Goal: Task Accomplishment & Management: Manage account settings

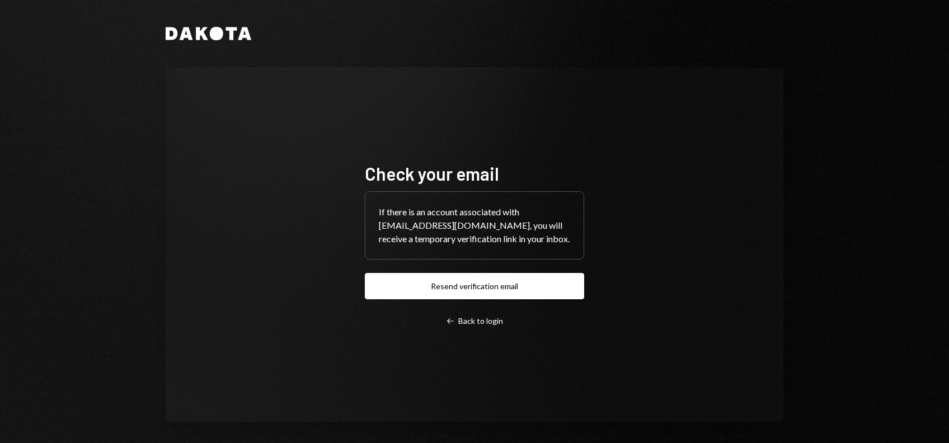
click at [461, 287] on button "Resend verification email" at bounding box center [474, 286] width 219 height 26
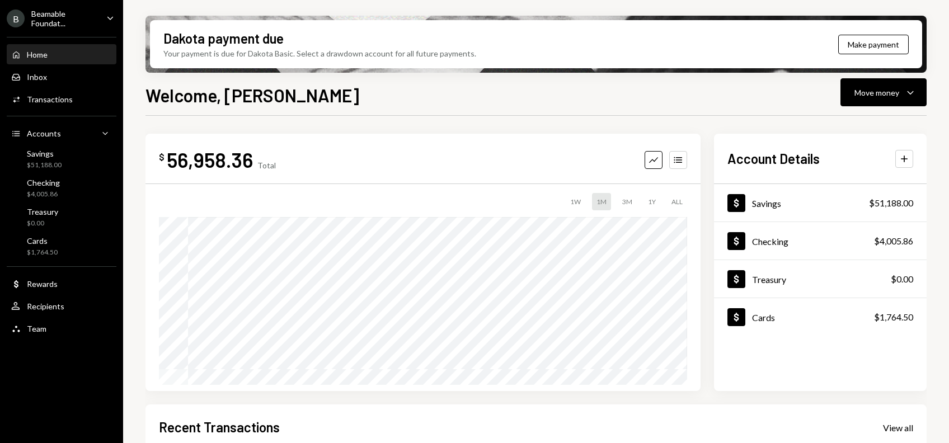
click at [75, 18] on div "Beamable Foundat..." at bounding box center [64, 18] width 66 height 19
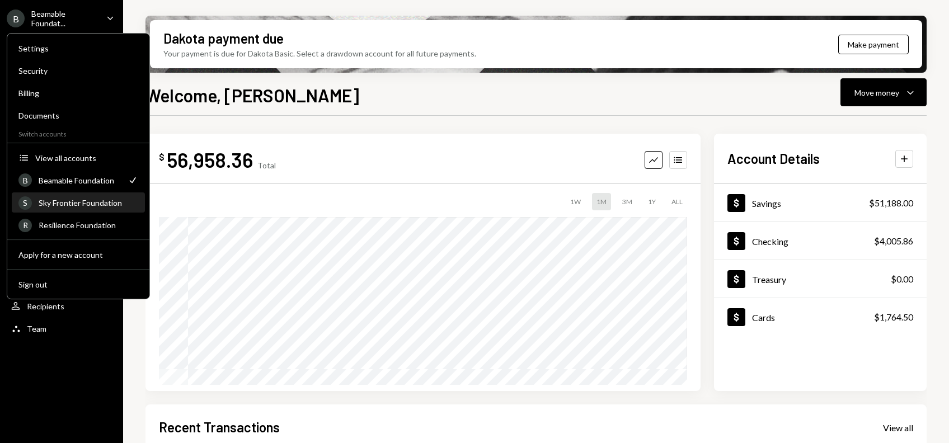
click at [82, 204] on div "Sky Frontier Foundation" at bounding box center [89, 203] width 100 height 10
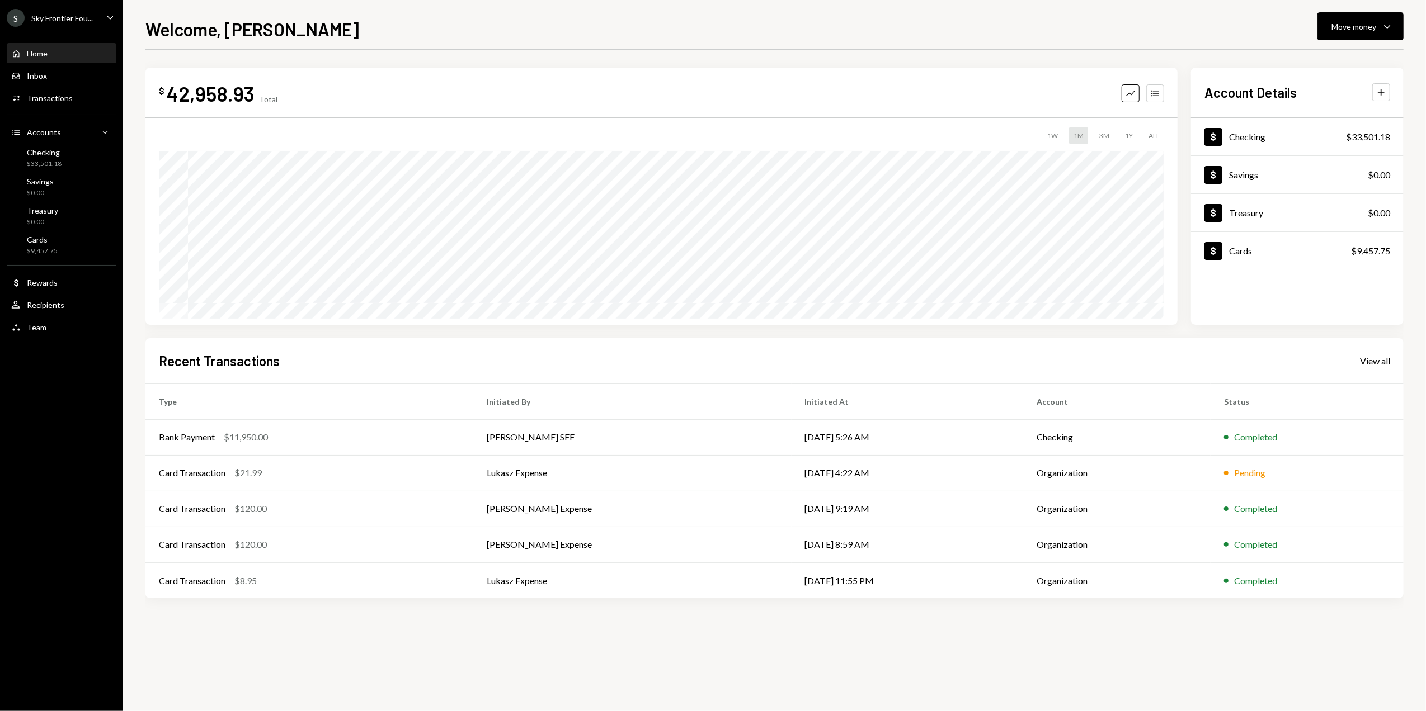
drag, startPoint x: 421, startPoint y: 27, endPoint x: 388, endPoint y: 1, distance: 42.1
click at [421, 23] on div "Welcome, Dorothy Move money Caret Down" at bounding box center [774, 28] width 1258 height 25
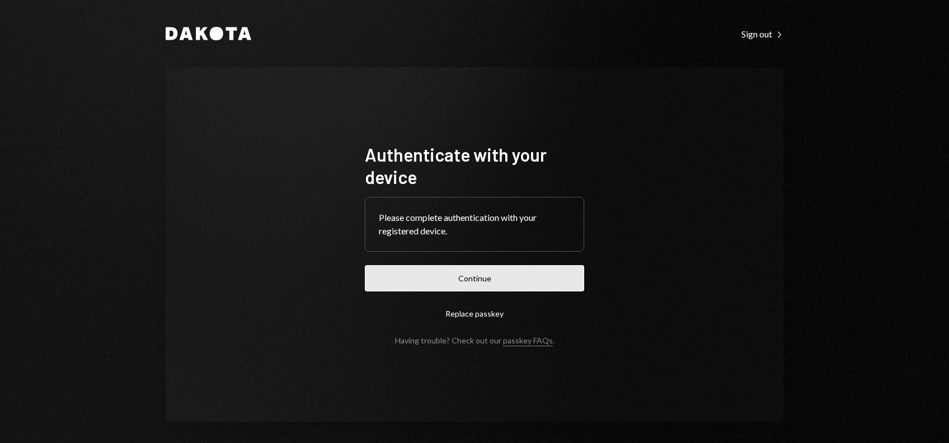
click at [445, 281] on button "Continue" at bounding box center [474, 278] width 219 height 26
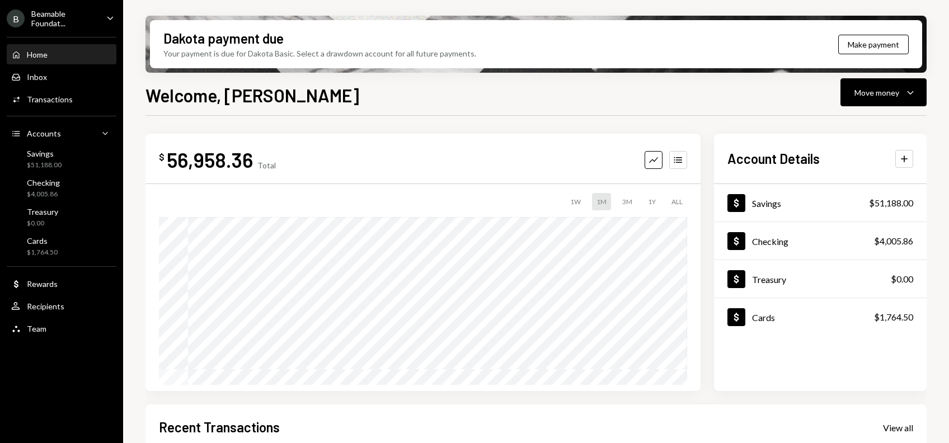
click at [68, 6] on ul "B Beamable Foundat... Caret Down Home Home Inbox Inbox Activities Transactions …" at bounding box center [61, 170] width 123 height 341
click at [65, 23] on div "Beamable Foundat..." at bounding box center [64, 18] width 66 height 19
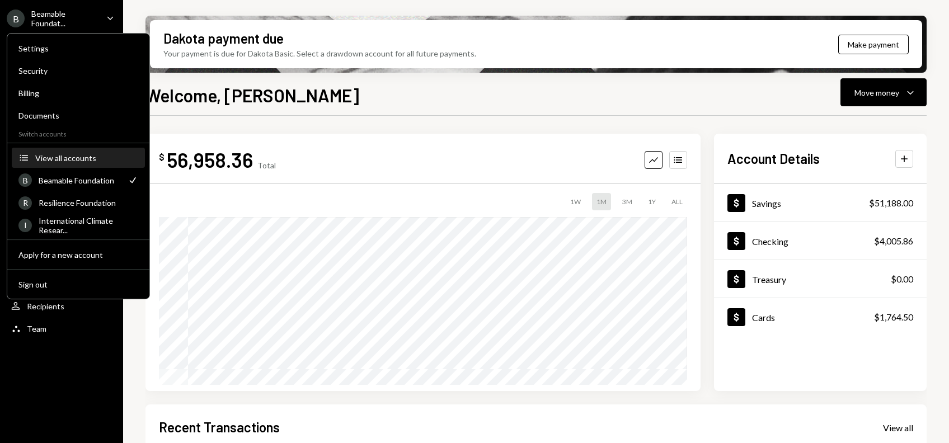
click at [59, 166] on button "Accounts View all accounts" at bounding box center [78, 158] width 133 height 20
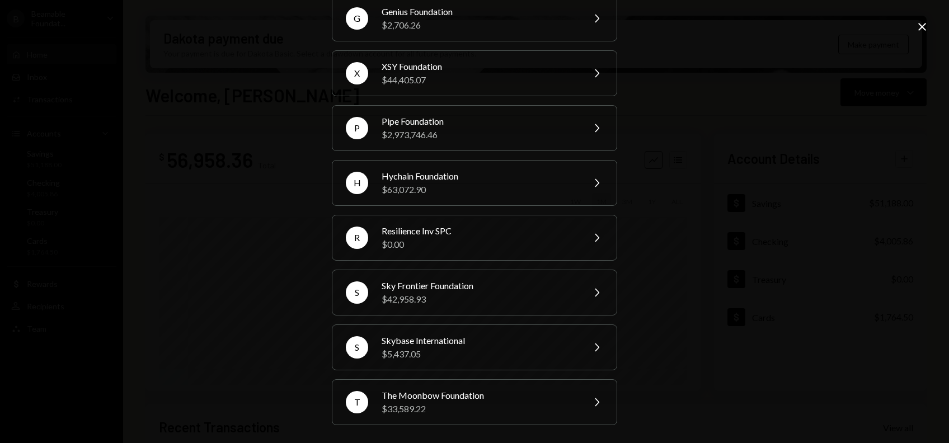
scroll to position [224, 0]
click at [426, 293] on div "Sky Frontier Foundation" at bounding box center [478, 285] width 195 height 13
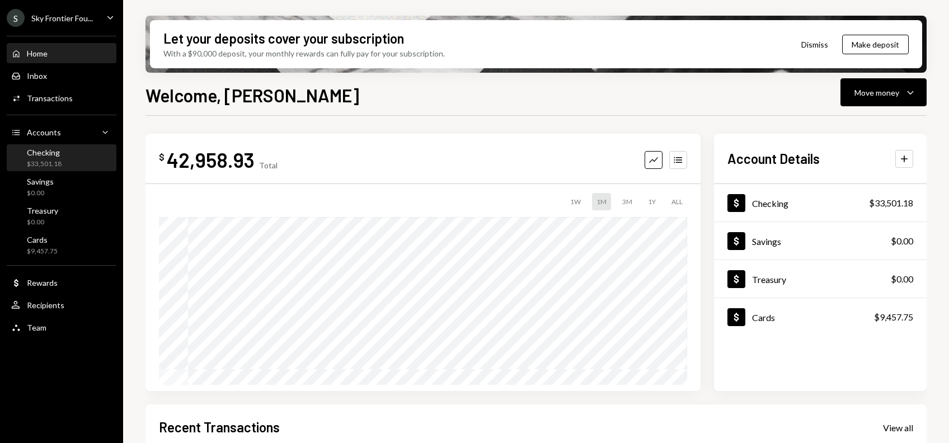
click at [76, 155] on div "Checking $33,501.18" at bounding box center [61, 158] width 101 height 21
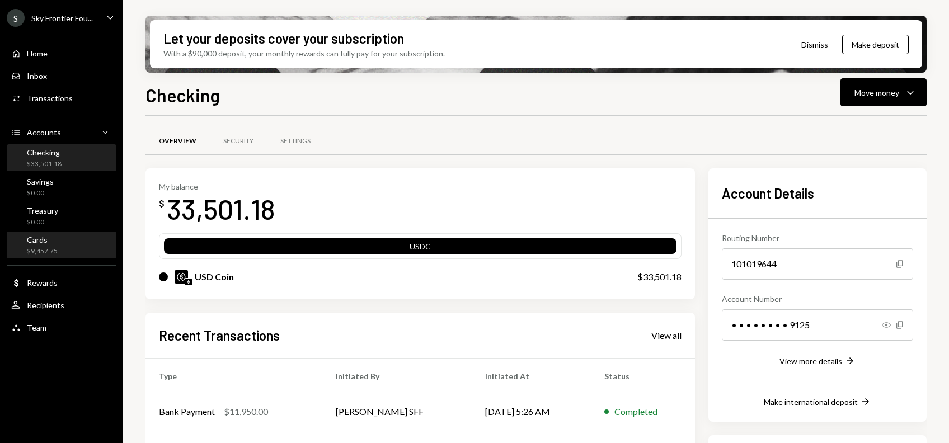
click at [64, 247] on div "Cards $9,457.75" at bounding box center [61, 245] width 101 height 21
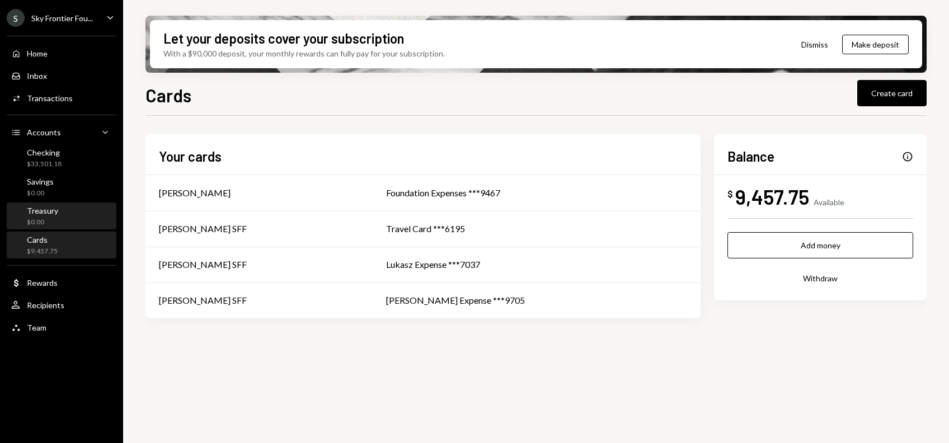
click at [58, 213] on div "Treasury $0.00" at bounding box center [61, 216] width 101 height 21
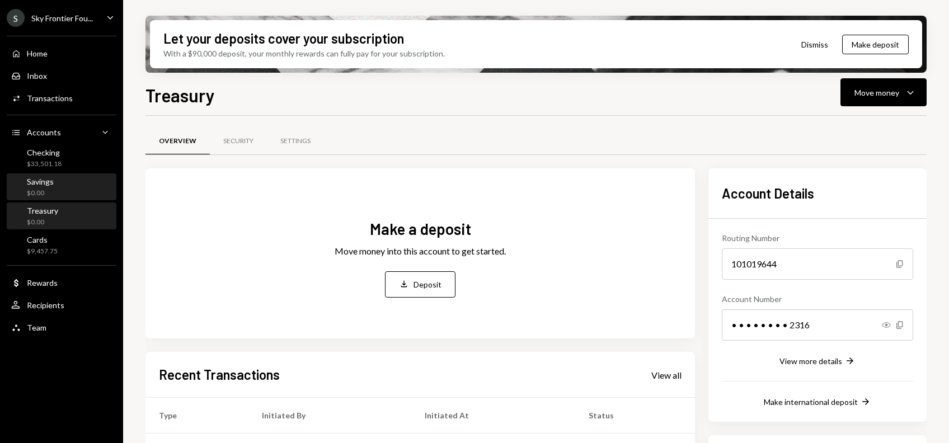
click at [57, 185] on div "Savings $0.00" at bounding box center [61, 187] width 101 height 21
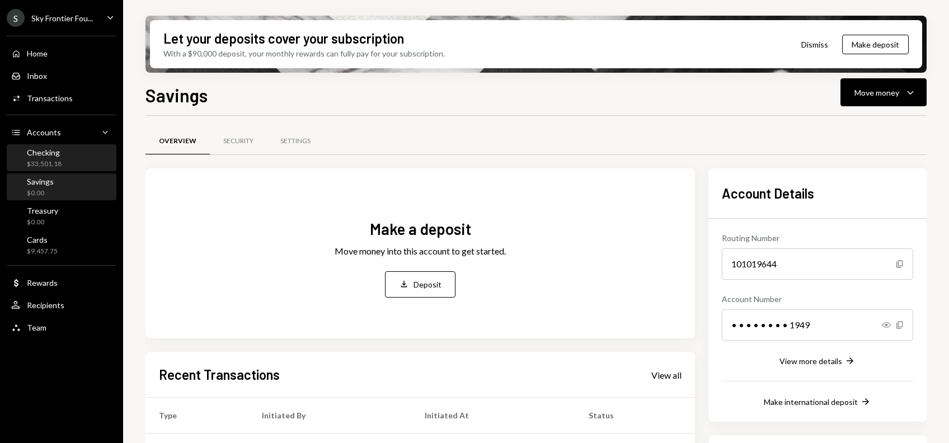
click at [58, 163] on div "$33,501.18" at bounding box center [44, 164] width 35 height 10
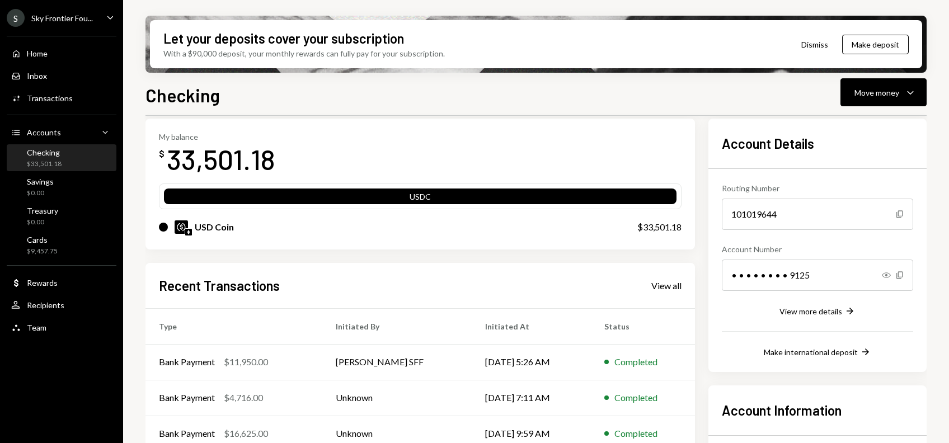
scroll to position [50, 0]
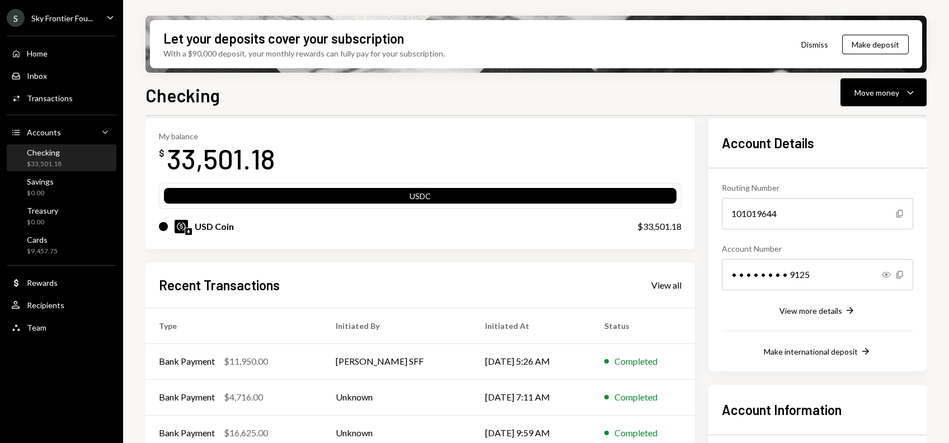
click at [407, 194] on div "USDC" at bounding box center [420, 198] width 512 height 16
click at [63, 59] on div "Home Home" at bounding box center [61, 53] width 101 height 19
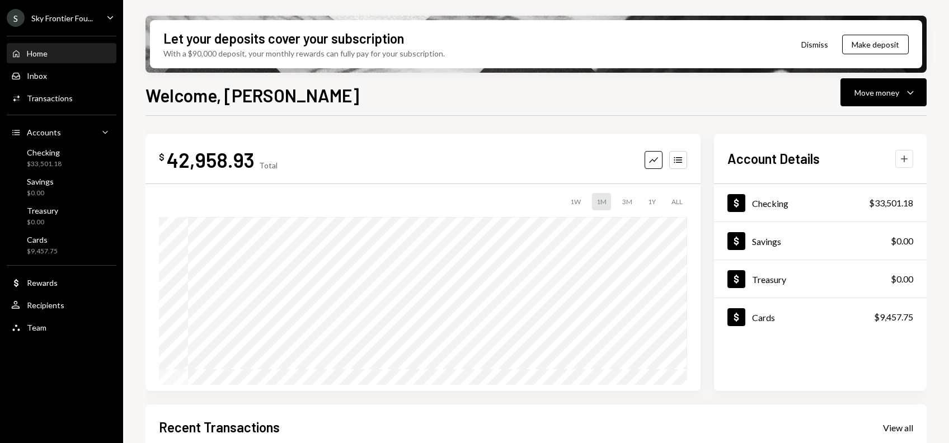
click at [904, 157] on icon "button" at bounding box center [903, 158] width 7 height 7
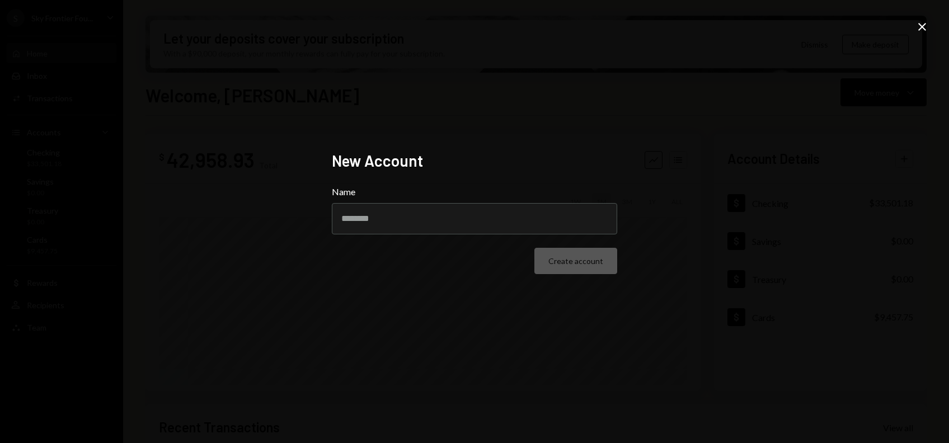
click at [922, 20] on icon "Close" at bounding box center [921, 26] width 13 height 13
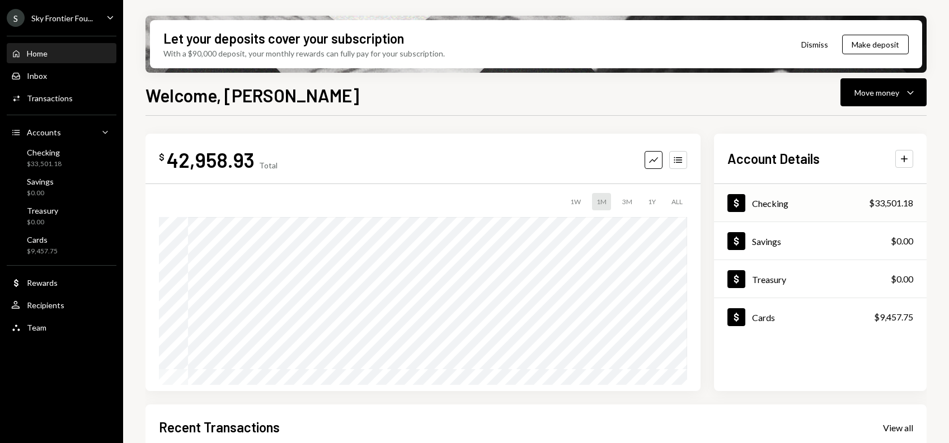
click at [801, 211] on div "Dollar Checking $33,501.18" at bounding box center [820, 203] width 213 height 36
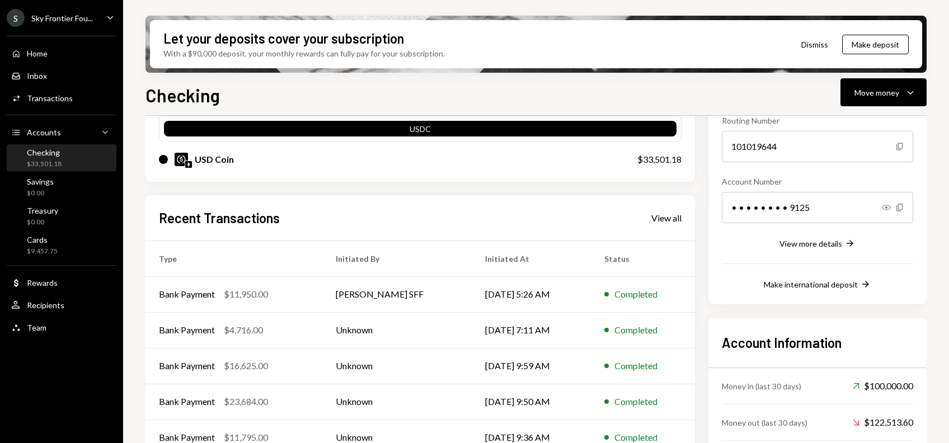
scroll to position [21, 0]
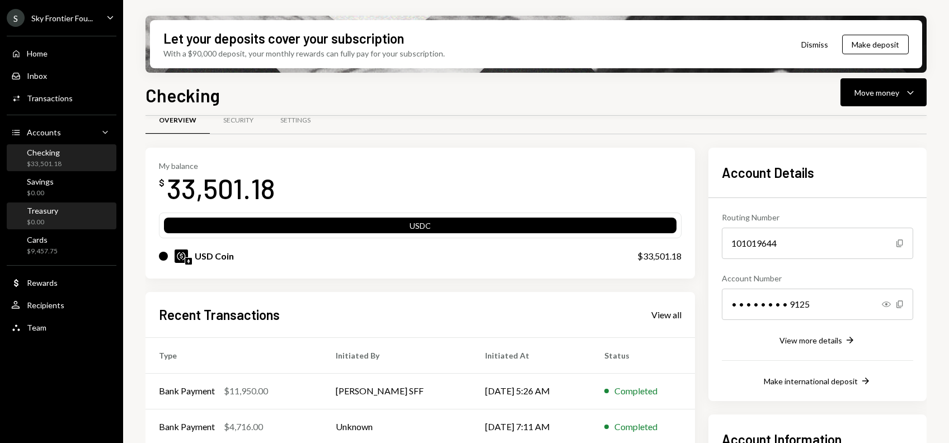
click at [48, 215] on div "Treasury $0.00" at bounding box center [42, 216] width 31 height 21
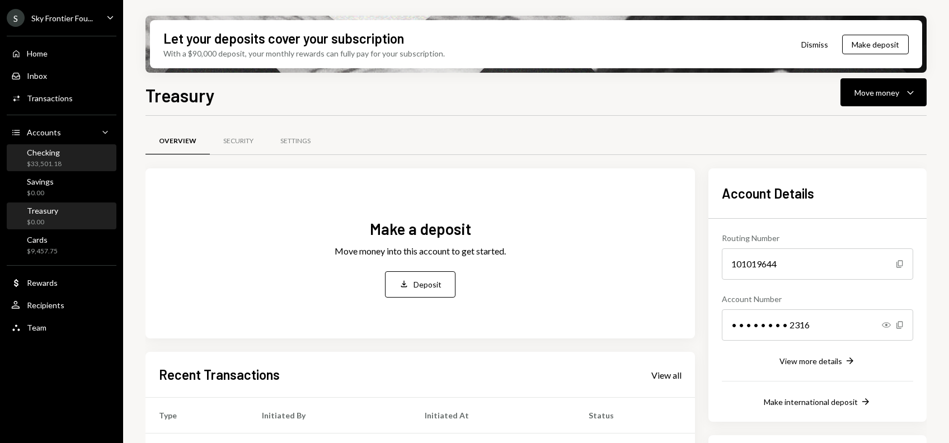
click at [42, 158] on div "Checking $33,501.18" at bounding box center [44, 158] width 35 height 21
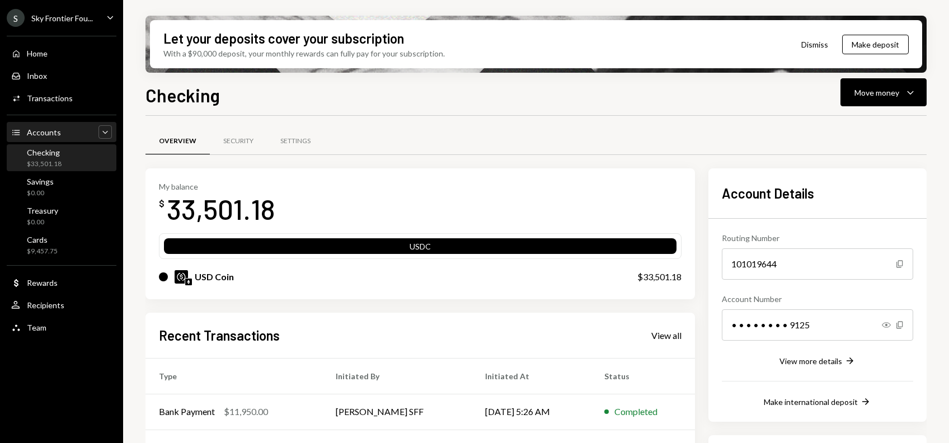
click at [100, 134] on icon "Caret Down" at bounding box center [105, 131] width 11 height 11
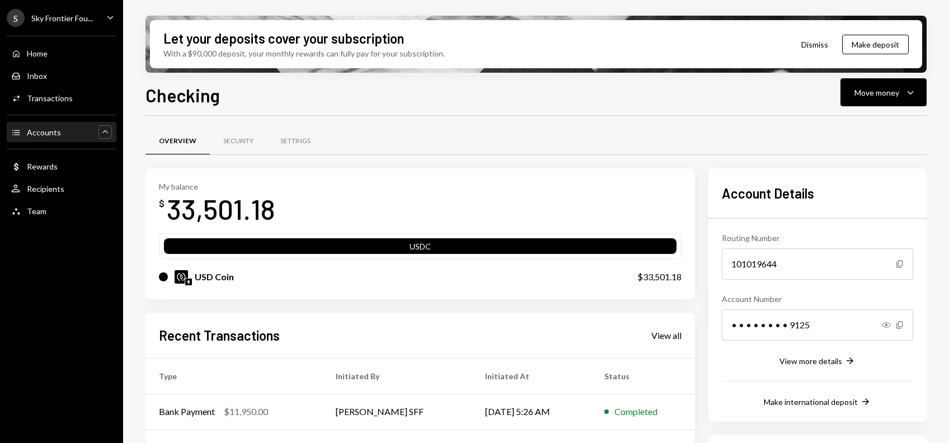
click at [100, 134] on icon "Caret Up" at bounding box center [105, 131] width 11 height 11
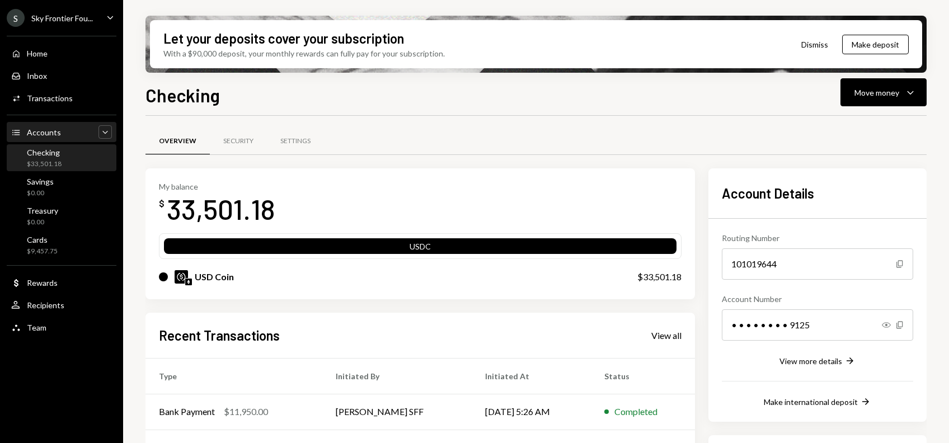
click at [13, 133] on icon "Accounts" at bounding box center [16, 133] width 10 height 10
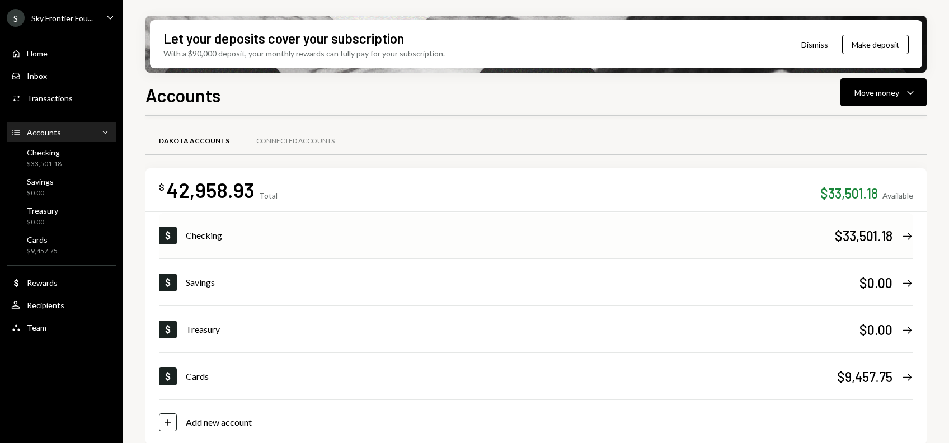
scroll to position [11, 0]
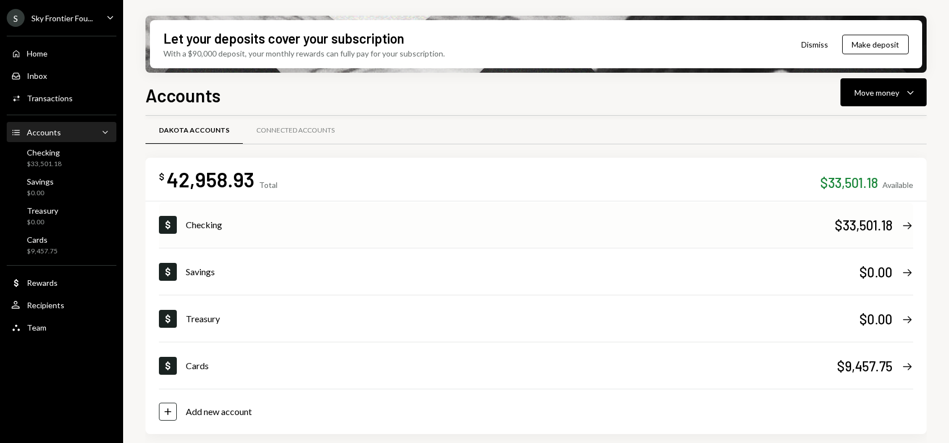
click at [213, 226] on div "Checking" at bounding box center [510, 224] width 649 height 13
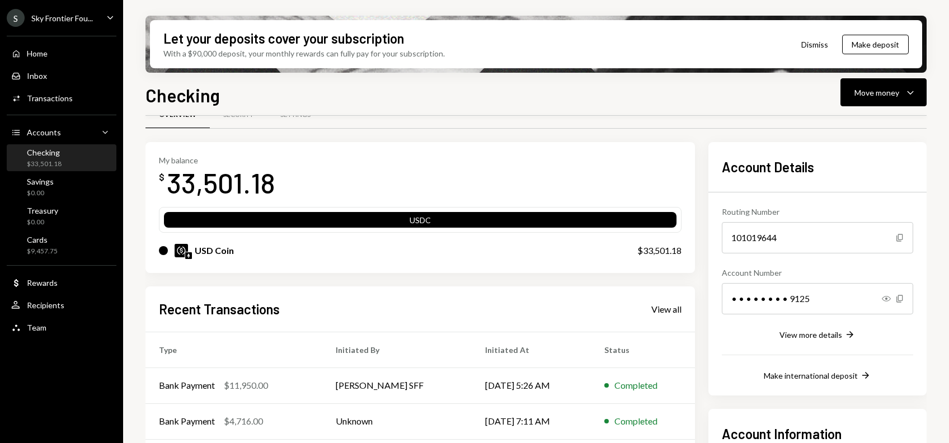
scroll to position [27, 0]
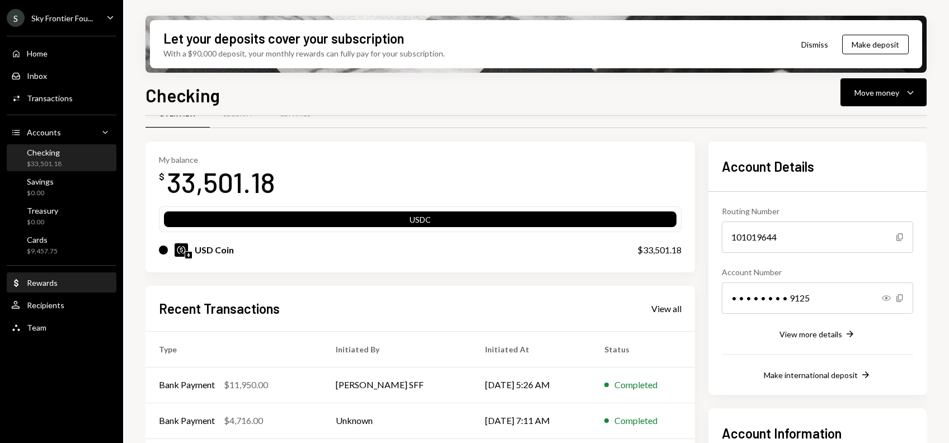
click at [49, 287] on div "Dollar Rewards" at bounding box center [61, 282] width 101 height 19
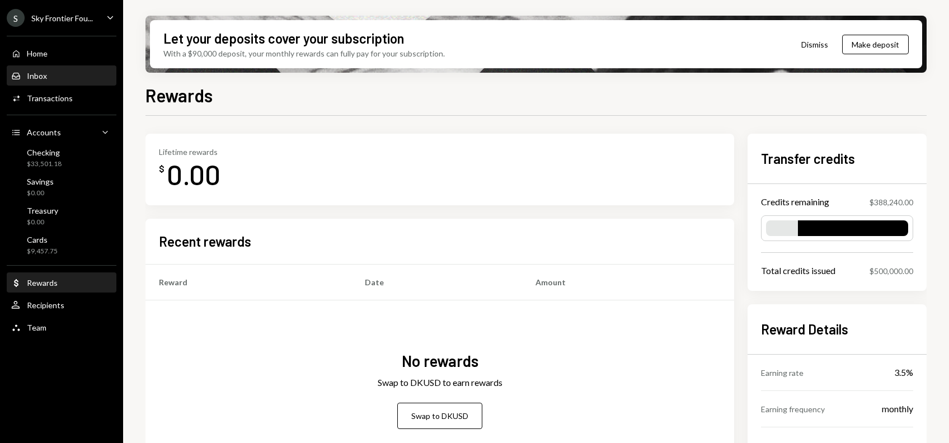
click at [57, 80] on div "Inbox Inbox" at bounding box center [61, 76] width 101 height 10
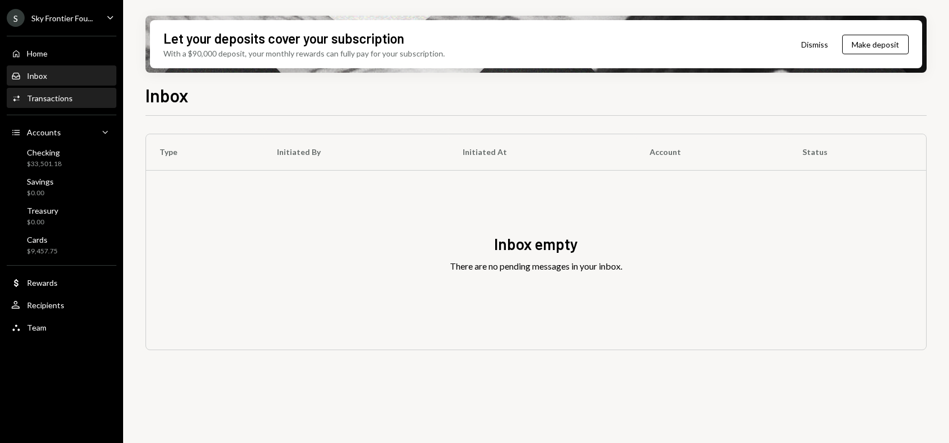
click at [54, 100] on div "Transactions" at bounding box center [50, 98] width 46 height 10
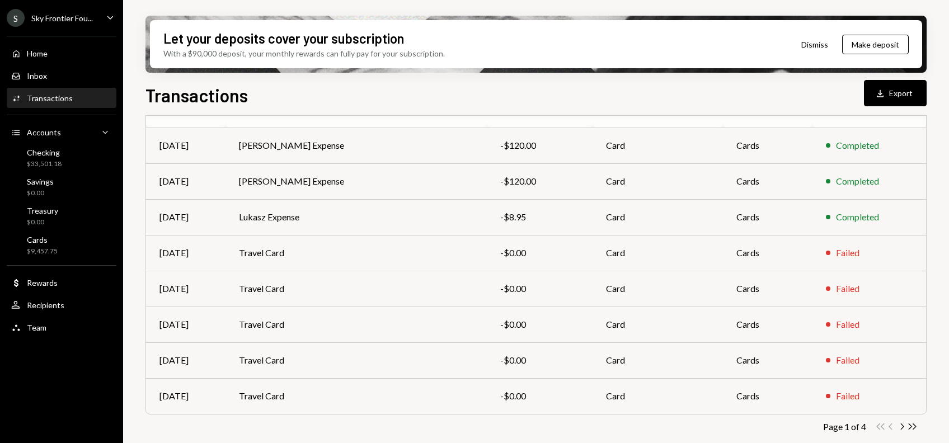
scroll to position [194, 0]
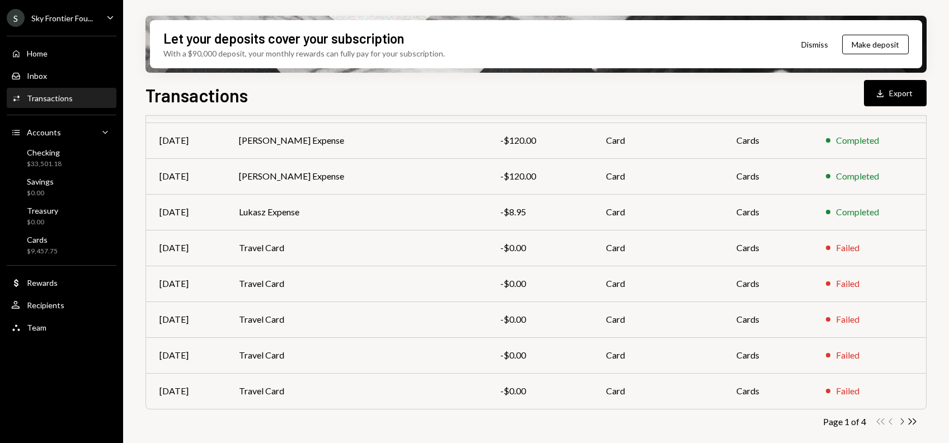
click at [899, 420] on icon "Chevron Right" at bounding box center [901, 421] width 11 height 11
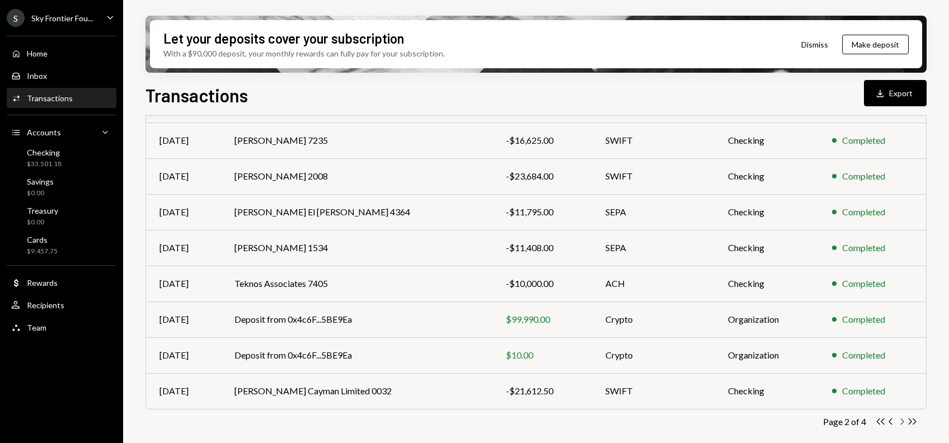
click at [900, 424] on icon "Chevron Right" at bounding box center [901, 421] width 11 height 11
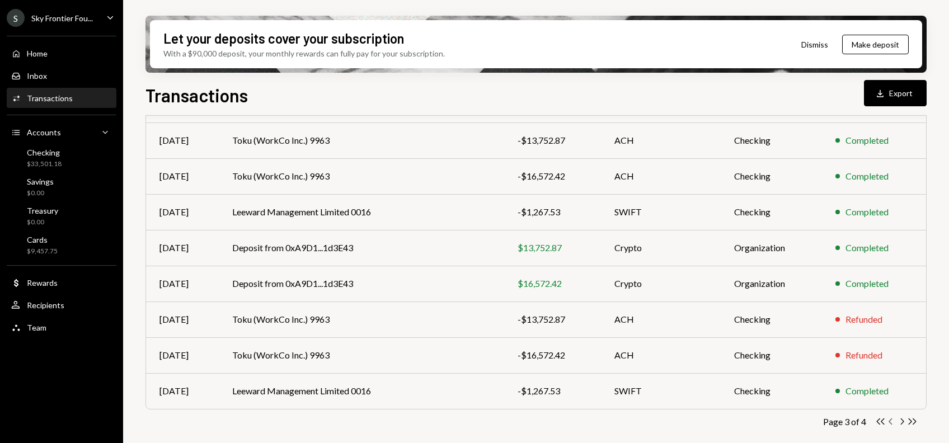
click at [887, 420] on icon "Chevron Left" at bounding box center [890, 421] width 11 height 11
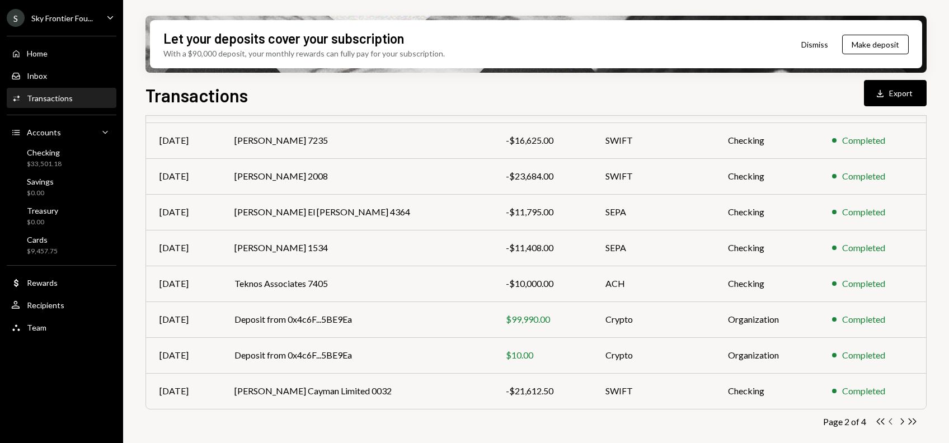
click at [887, 420] on icon "Chevron Left" at bounding box center [890, 421] width 11 height 11
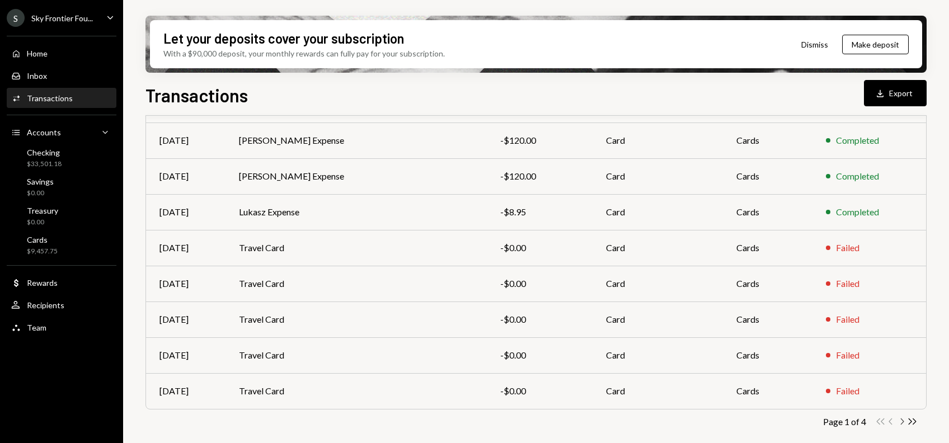
click at [903, 422] on icon "Chevron Right" at bounding box center [901, 421] width 11 height 11
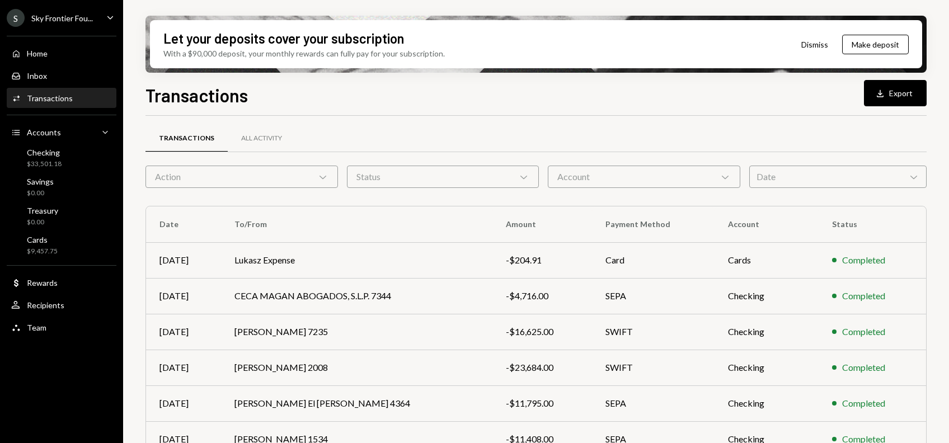
scroll to position [0, 0]
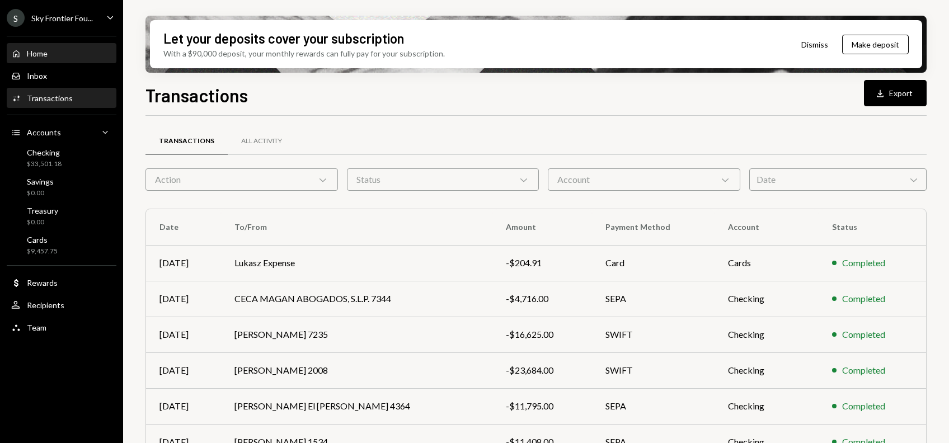
click at [44, 51] on div "Home" at bounding box center [37, 54] width 21 height 10
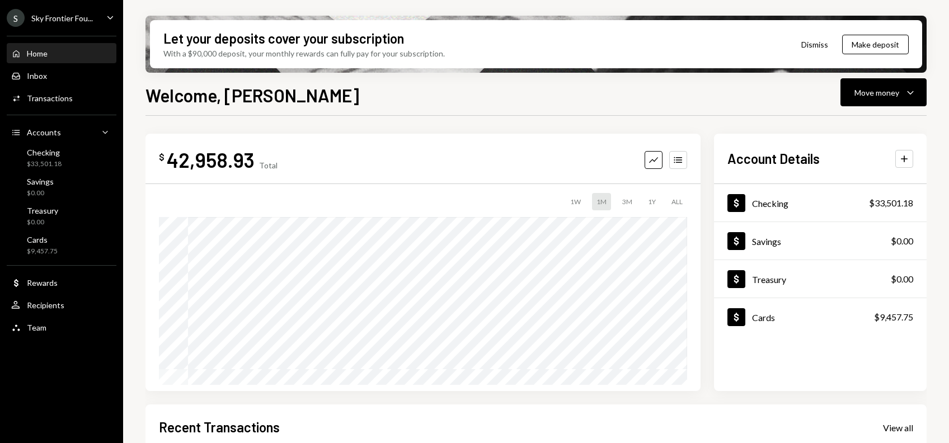
click at [819, 43] on button "Dismiss" at bounding box center [814, 44] width 55 height 26
click at [837, 43] on button "Dismiss" at bounding box center [842, 44] width 55 height 26
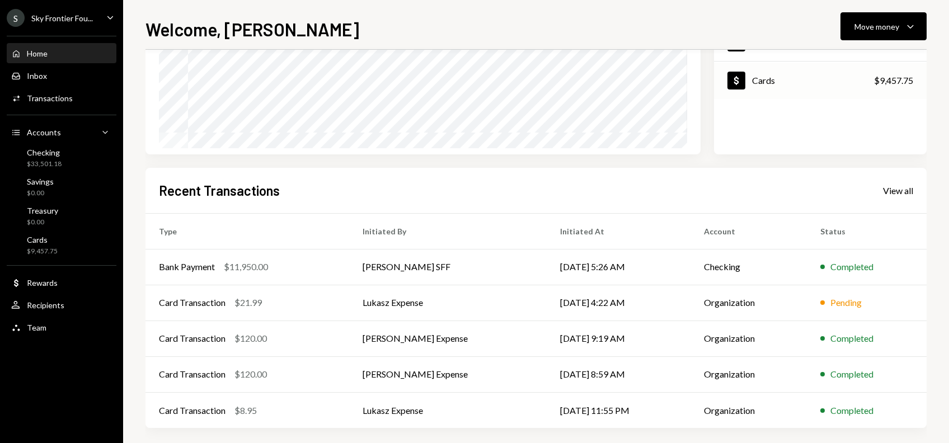
scroll to position [175, 0]
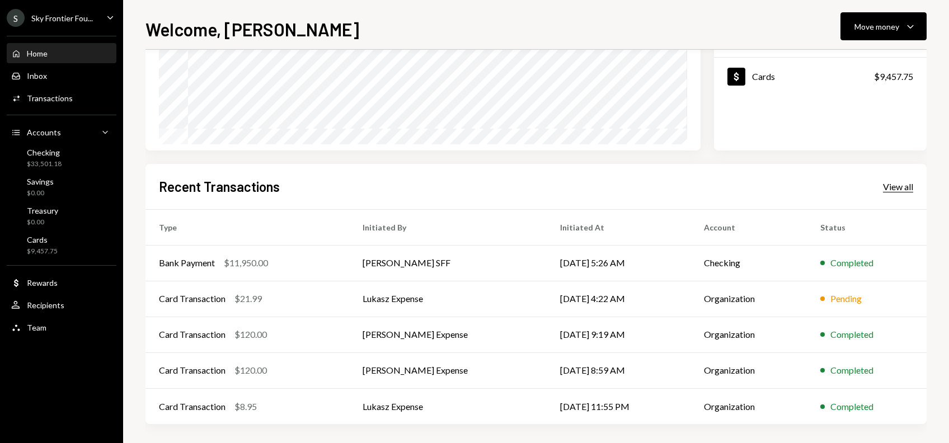
click at [897, 188] on div "View all" at bounding box center [898, 186] width 30 height 11
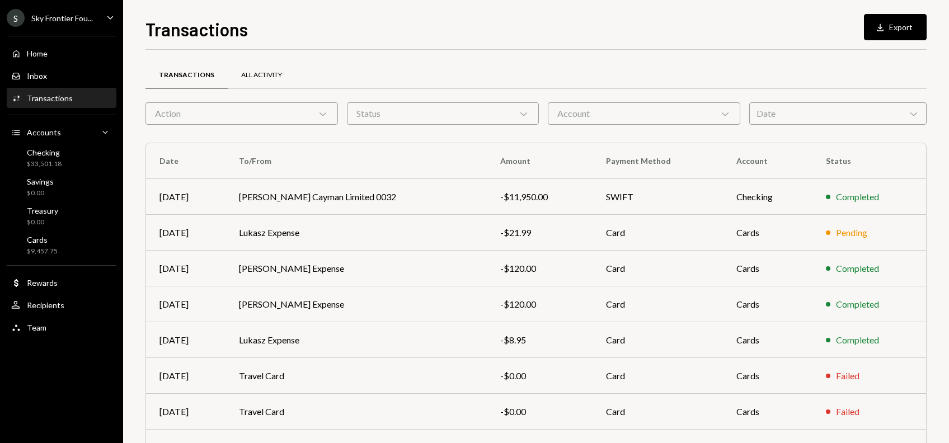
click at [264, 68] on div "All Activity" at bounding box center [262, 75] width 68 height 27
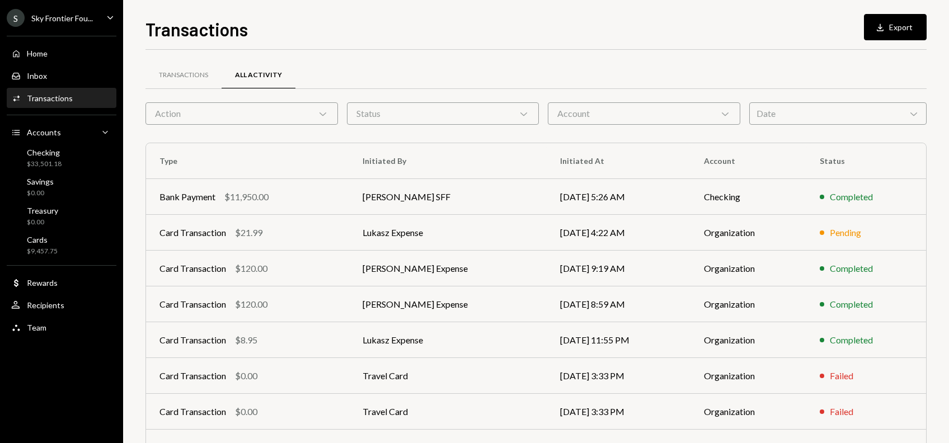
click at [319, 117] on icon "Chevron Down" at bounding box center [322, 113] width 11 height 11
click at [434, 58] on div "Transactions All Activity Action Chevron Down Status Chevron Down Account Chevr…" at bounding box center [535, 317] width 781 height 534
click at [507, 45] on div "Transactions Download Export Transactions All Activity Action Chevron Down Stat…" at bounding box center [535, 229] width 781 height 427
